Goal: Transaction & Acquisition: Purchase product/service

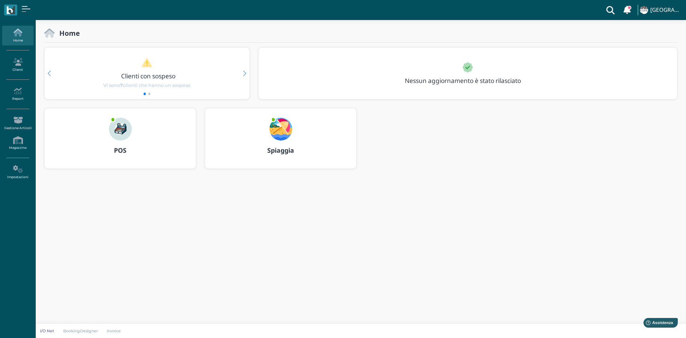
click at [121, 132] on img at bounding box center [120, 129] width 23 height 23
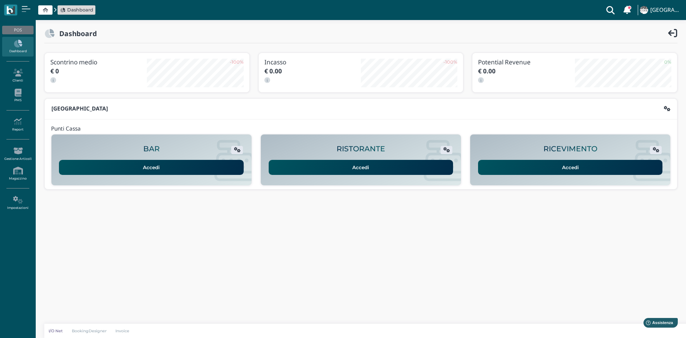
drag, startPoint x: 613, startPoint y: 167, endPoint x: 553, endPoint y: 151, distance: 61.3
click at [612, 167] on link "Accedi" at bounding box center [570, 167] width 185 height 15
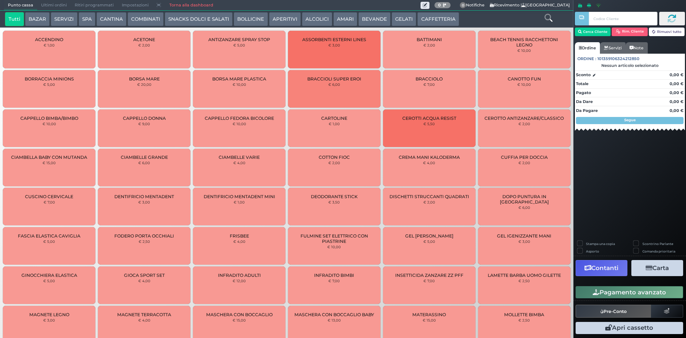
click at [365, 16] on button "BEVANDE" at bounding box center [374, 19] width 32 height 14
click at [374, 17] on button "BEVANDE" at bounding box center [374, 19] width 32 height 14
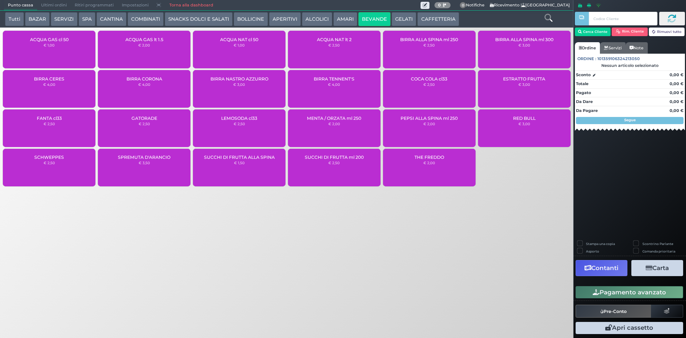
click at [235, 54] on div "ACQUA NAT cl 50 € 1,00" at bounding box center [239, 50] width 93 height 38
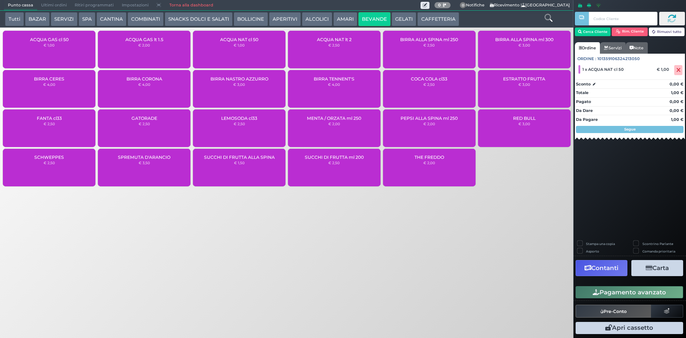
click at [606, 293] on button "Pagamento avanzato" at bounding box center [630, 292] width 108 height 12
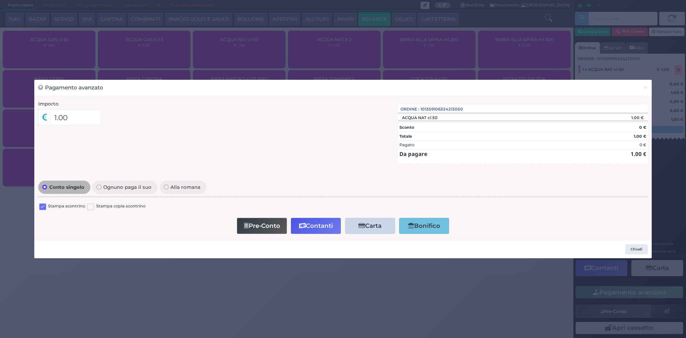
click at [42, 207] on label at bounding box center [42, 206] width 7 height 7
click at [0, 0] on input "checkbox" at bounding box center [0, 0] width 0 height 0
click at [317, 229] on button "Contanti" at bounding box center [316, 226] width 50 height 16
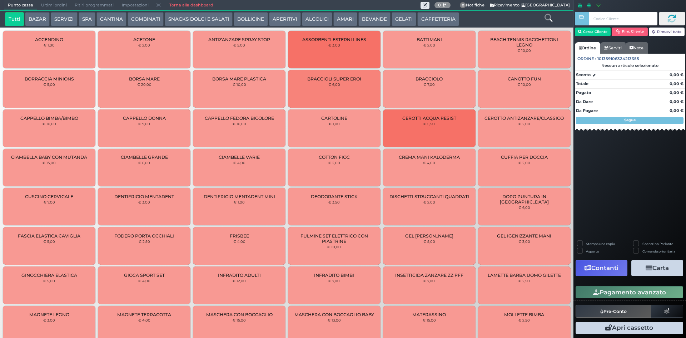
click at [50, 4] on span "Ultimi ordini" at bounding box center [54, 5] width 34 height 10
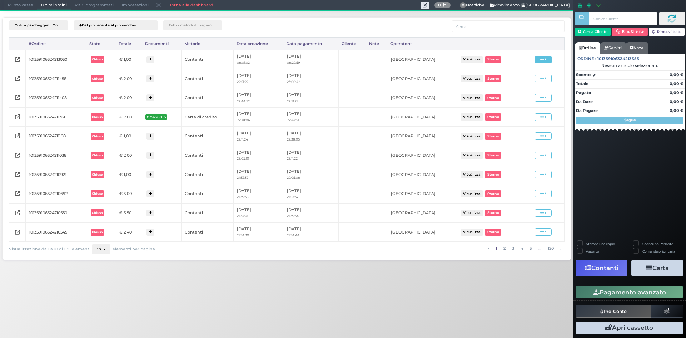
click at [544, 62] on icon at bounding box center [543, 59] width 6 height 7
click at [533, 78] on span "Ristampa Pre-Conto" at bounding box center [526, 80] width 29 height 12
click at [25, 8] on span "Punto cassa" at bounding box center [20, 5] width 33 height 10
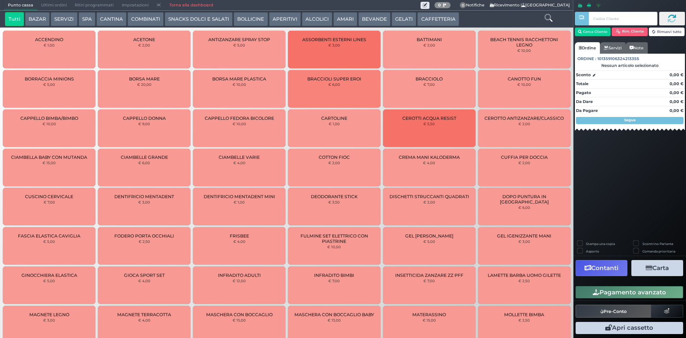
click at [380, 17] on button "BEVANDE" at bounding box center [374, 19] width 32 height 14
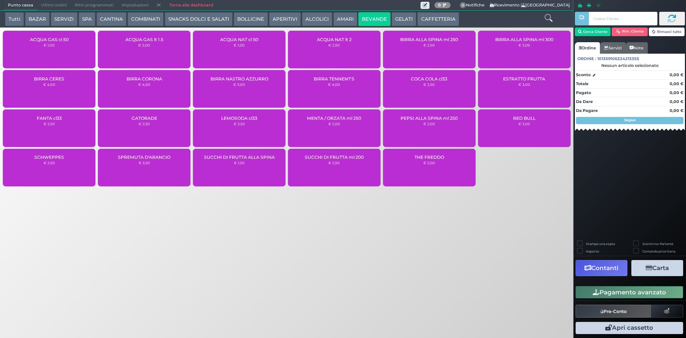
click at [330, 53] on div "ACQUA NAT lt 2 € 2,50" at bounding box center [334, 50] width 93 height 38
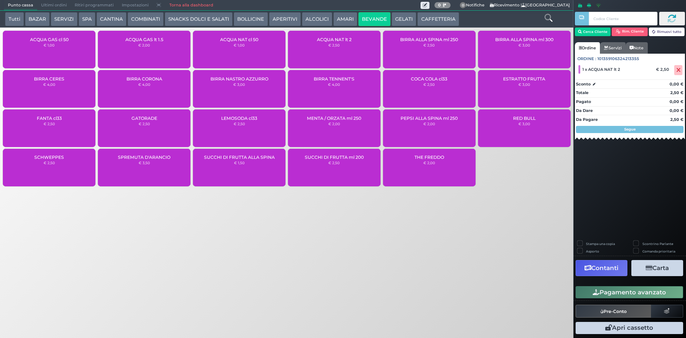
click at [606, 292] on button "Pagamento avanzato" at bounding box center [630, 292] width 108 height 12
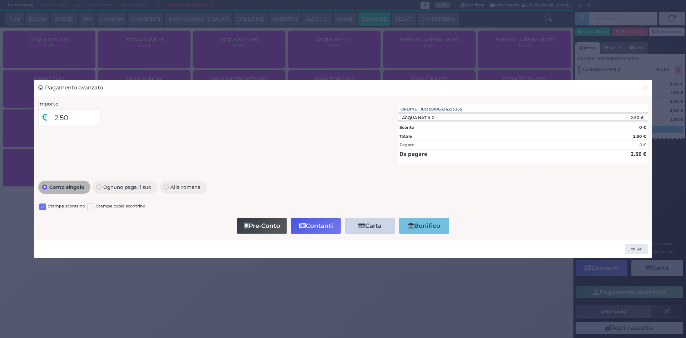
click at [44, 208] on label at bounding box center [42, 206] width 7 height 7
click at [0, 0] on input "checkbox" at bounding box center [0, 0] width 0 height 0
click at [317, 220] on button "Contanti" at bounding box center [316, 226] width 50 height 16
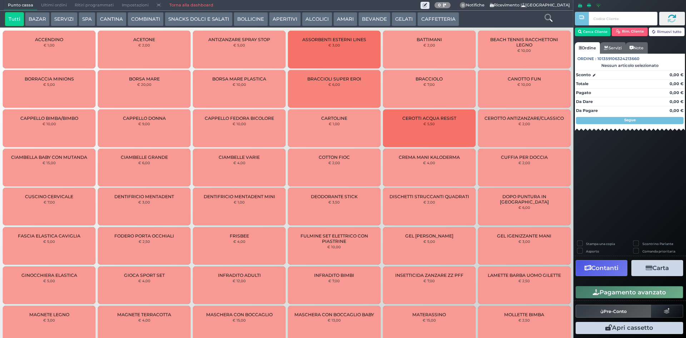
click at [46, 1] on span "Ultimi ordini" at bounding box center [54, 5] width 34 height 10
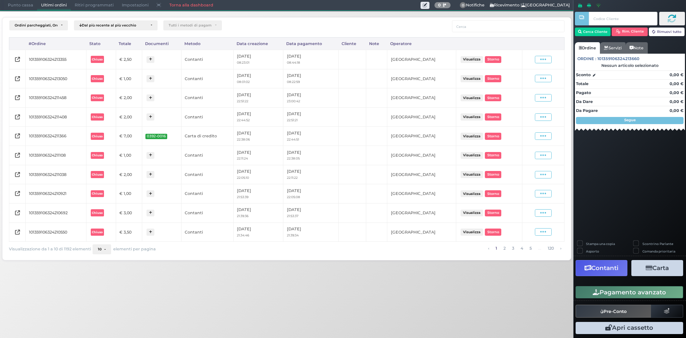
drag, startPoint x: 550, startPoint y: 60, endPoint x: 543, endPoint y: 64, distance: 7.8
click at [550, 60] on span at bounding box center [543, 60] width 17 height 8
click at [534, 78] on span "Ristampa Pre-Conto" at bounding box center [526, 80] width 29 height 12
click at [9, 5] on span "Punto cassa" at bounding box center [20, 5] width 33 height 10
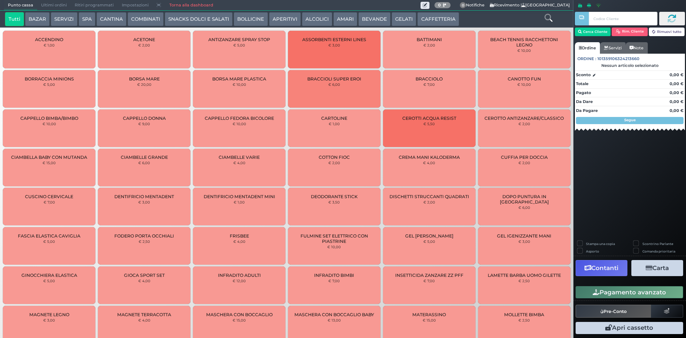
drag, startPoint x: 425, startPoint y: 20, endPoint x: 183, endPoint y: 11, distance: 242.0
click at [417, 20] on button "CAFFETTERIA" at bounding box center [437, 19] width 41 height 14
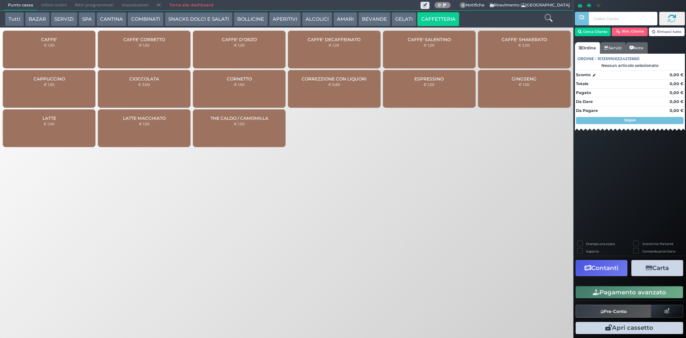
click at [20, 62] on div "CAFFE' € 1,20" at bounding box center [49, 50] width 93 height 38
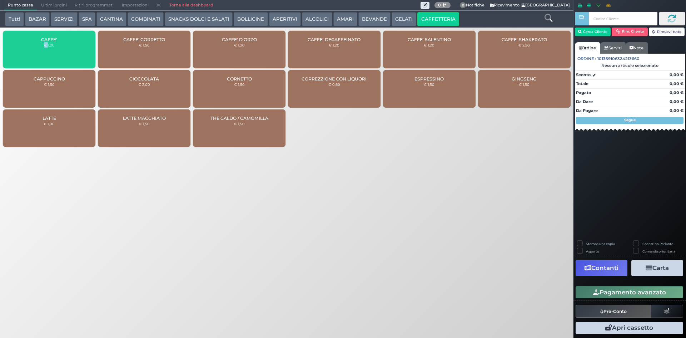
drag, startPoint x: 20, startPoint y: 62, endPoint x: 99, endPoint y: 61, distance: 79.3
click at [21, 62] on div "CAFFE' € 1,20" at bounding box center [49, 50] width 93 height 38
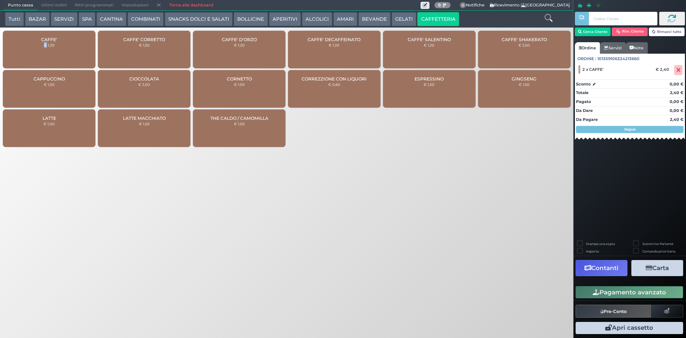
click at [618, 292] on button "Pagamento avanzato" at bounding box center [630, 292] width 108 height 12
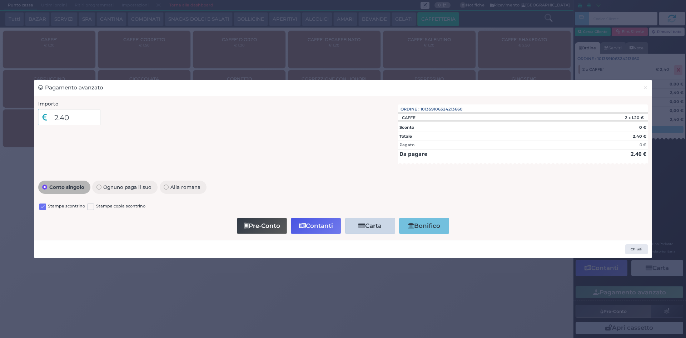
click at [44, 206] on label at bounding box center [42, 206] width 7 height 7
click at [0, 0] on input "checkbox" at bounding box center [0, 0] width 0 height 0
click at [310, 221] on button "Contanti" at bounding box center [316, 226] width 50 height 16
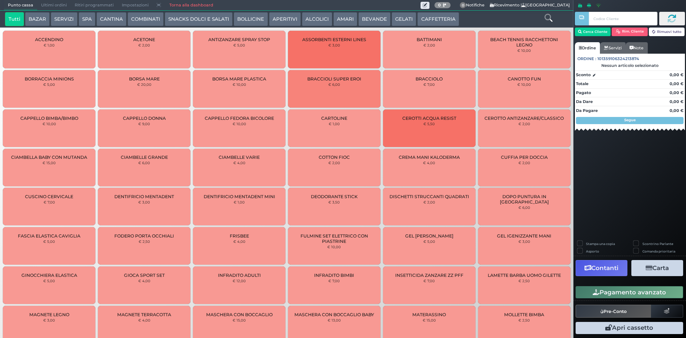
click at [49, 5] on span "Ultimi ordini" at bounding box center [54, 5] width 34 height 10
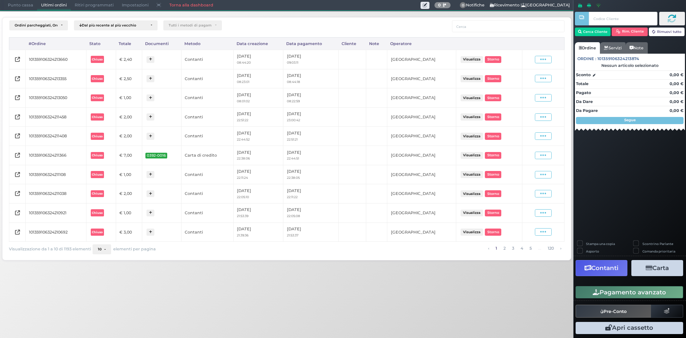
drag, startPoint x: 539, startPoint y: 59, endPoint x: 532, endPoint y: 70, distance: 13.2
click at [539, 59] on span at bounding box center [543, 60] width 17 height 8
click at [527, 79] on span "Ristampa Pre-Conto" at bounding box center [526, 80] width 29 height 12
